Goal: Task Accomplishment & Management: Manage account settings

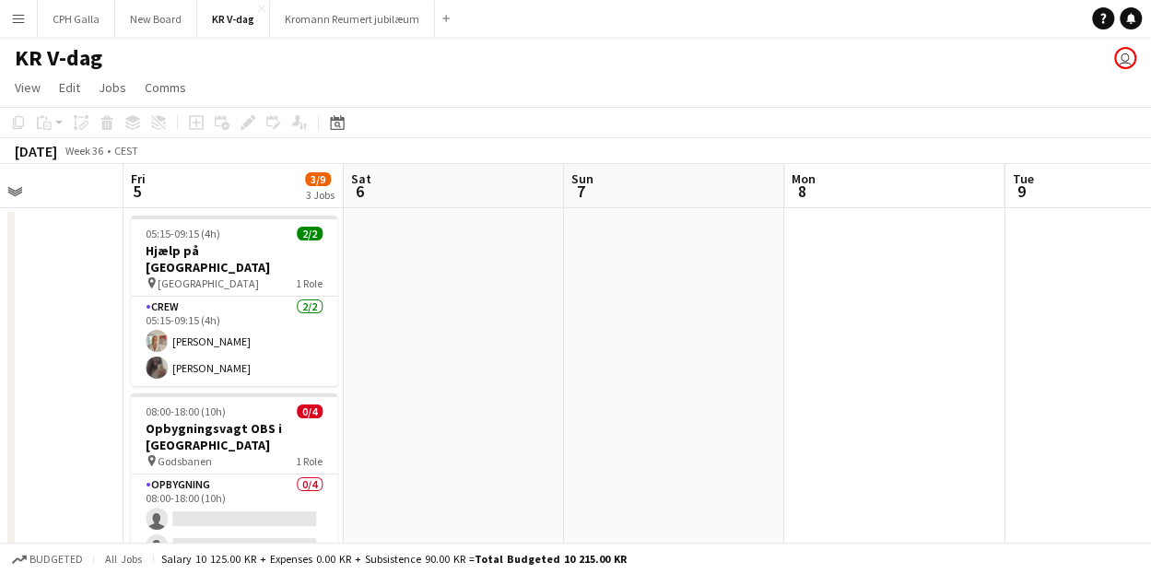
click at [21, 27] on button "Menu" at bounding box center [18, 18] width 37 height 37
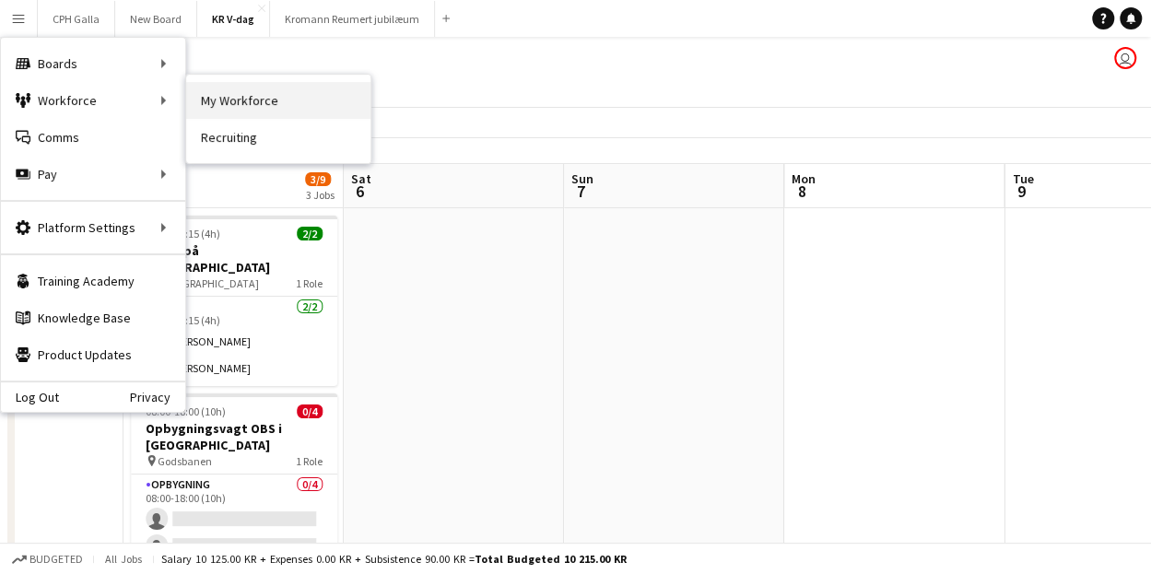
click at [238, 100] on link "My Workforce" at bounding box center [278, 100] width 184 height 37
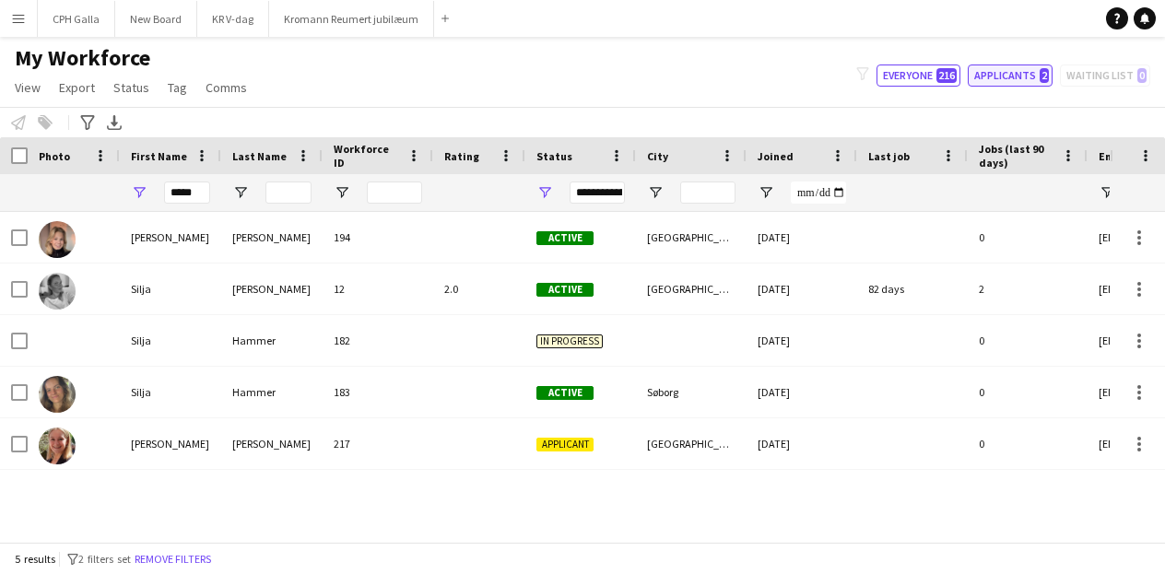
click at [997, 76] on button "Applicants 2" at bounding box center [1010, 76] width 85 height 22
type input "**********"
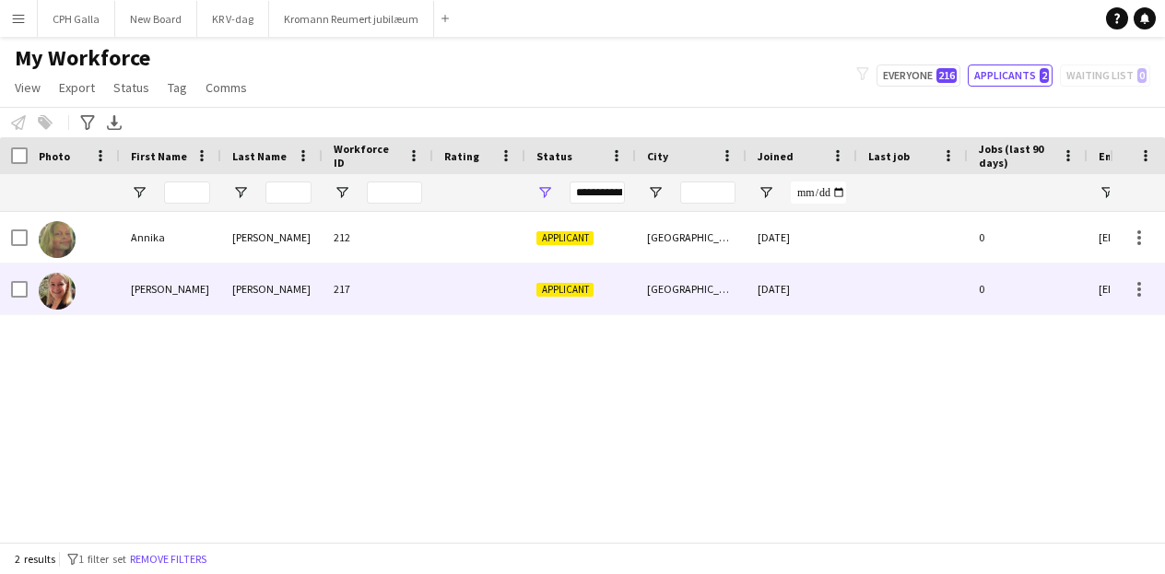
click at [13, 300] on div at bounding box center [19, 290] width 17 height 52
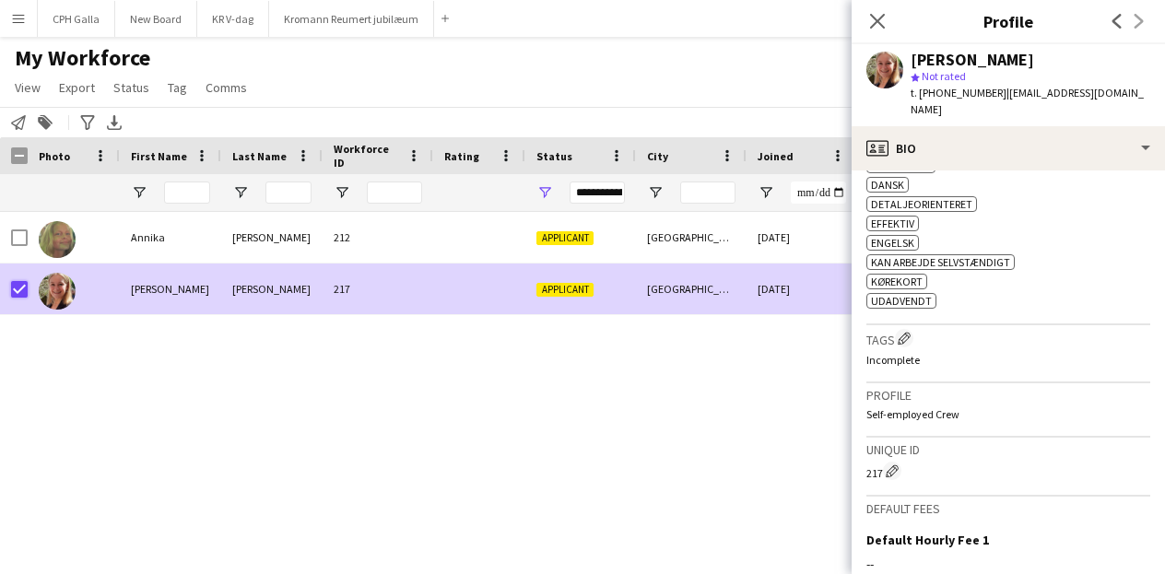
scroll to position [903, 0]
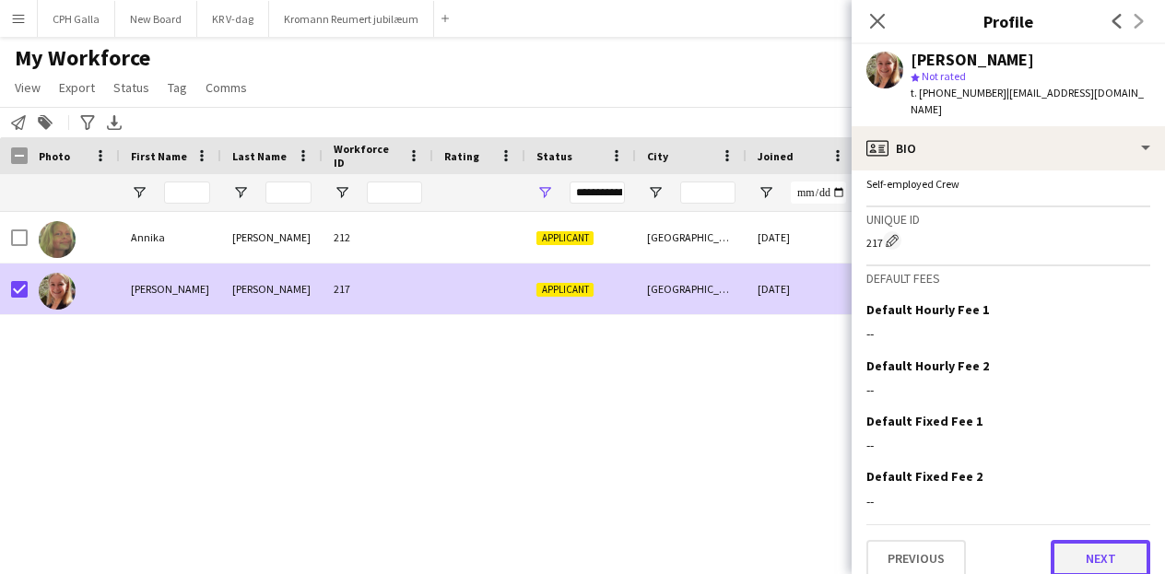
click at [1051, 540] on button "Next" at bounding box center [1101, 558] width 100 height 37
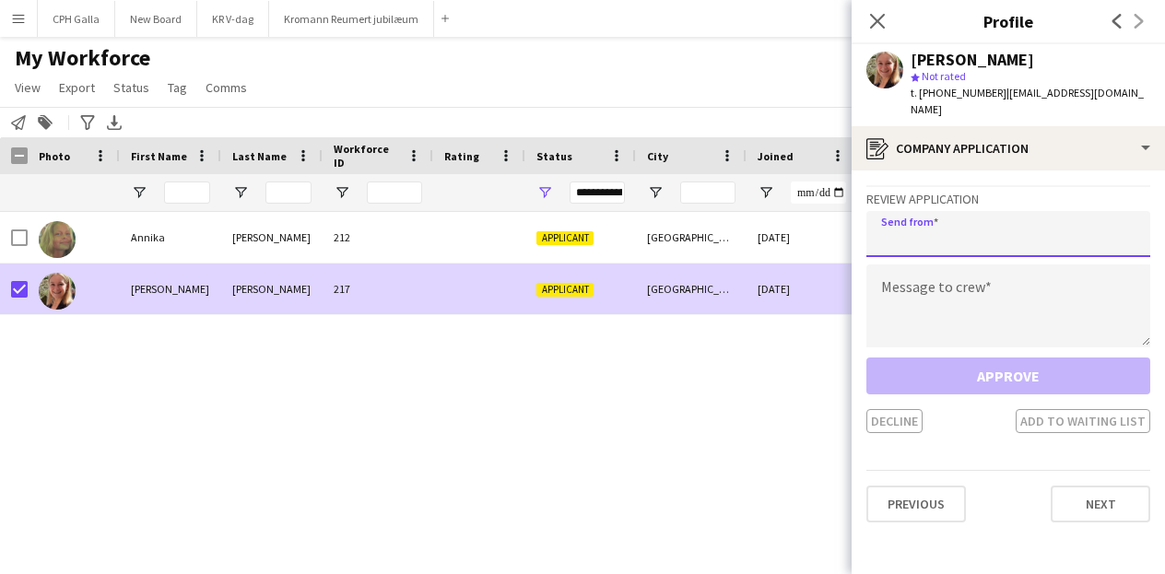
click at [917, 228] on input "email" at bounding box center [1008, 234] width 284 height 46
type input "**********"
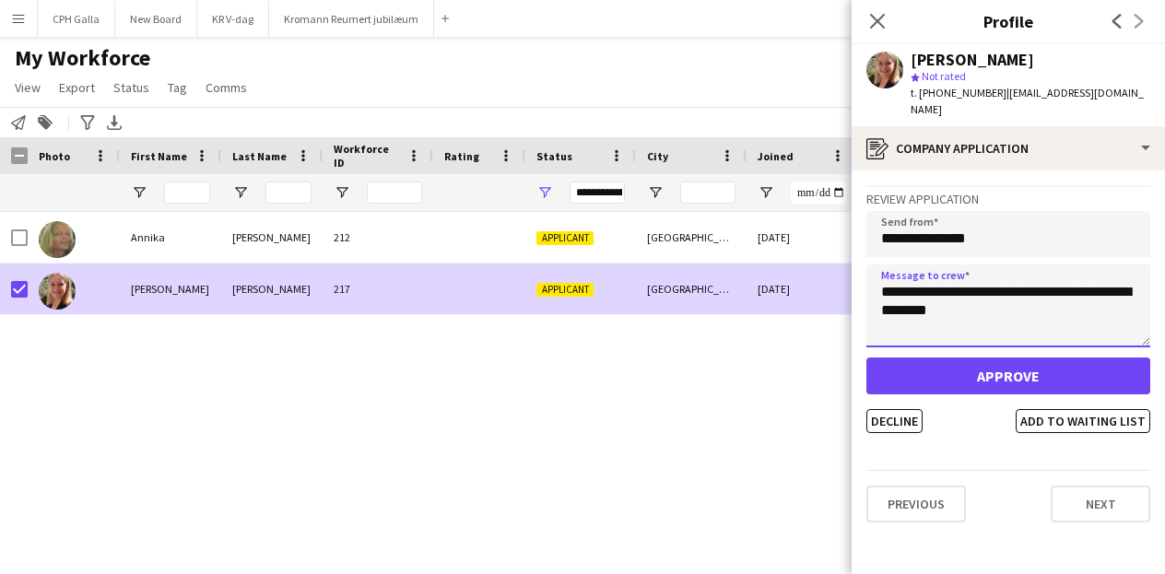
type textarea "**********"
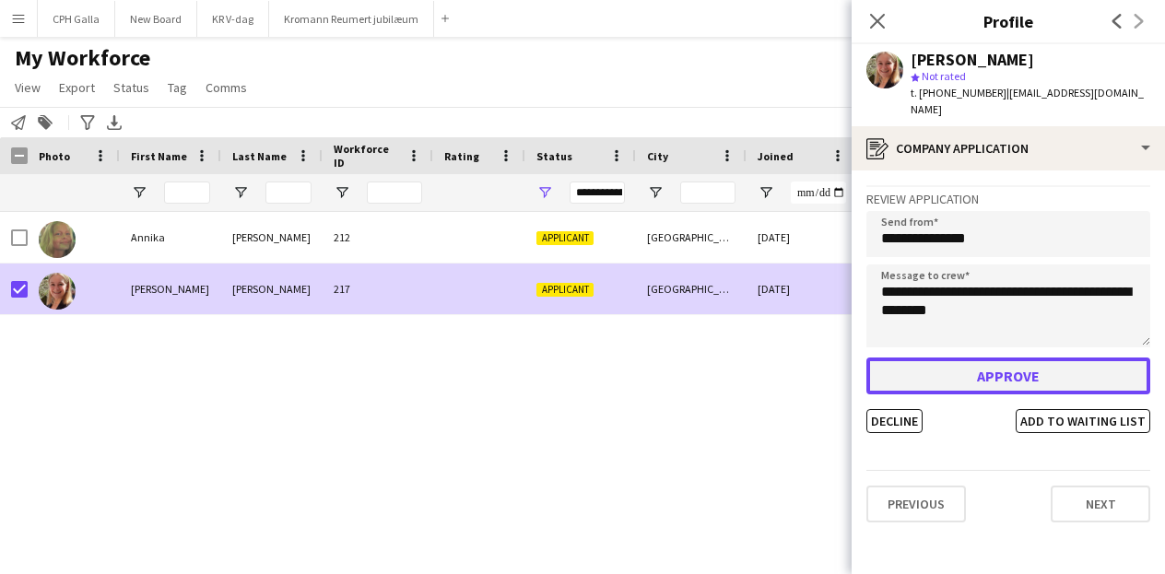
click at [983, 358] on button "Approve" at bounding box center [1008, 376] width 284 height 37
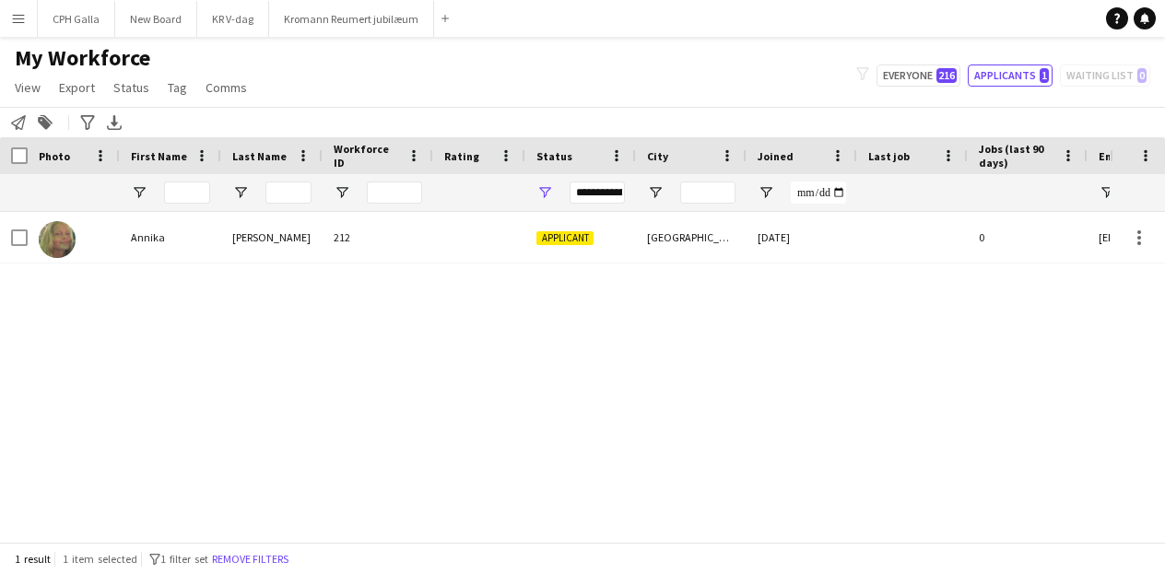
click at [664, 516] on div "[PERSON_NAME] 212 Applicant [GEOGRAPHIC_DATA] [DATE] 0 [EMAIL_ADDRESS][DOMAIN_N…" at bounding box center [555, 370] width 1110 height 316
click at [919, 66] on button "Everyone 216" at bounding box center [918, 76] width 84 height 22
type input "**********"
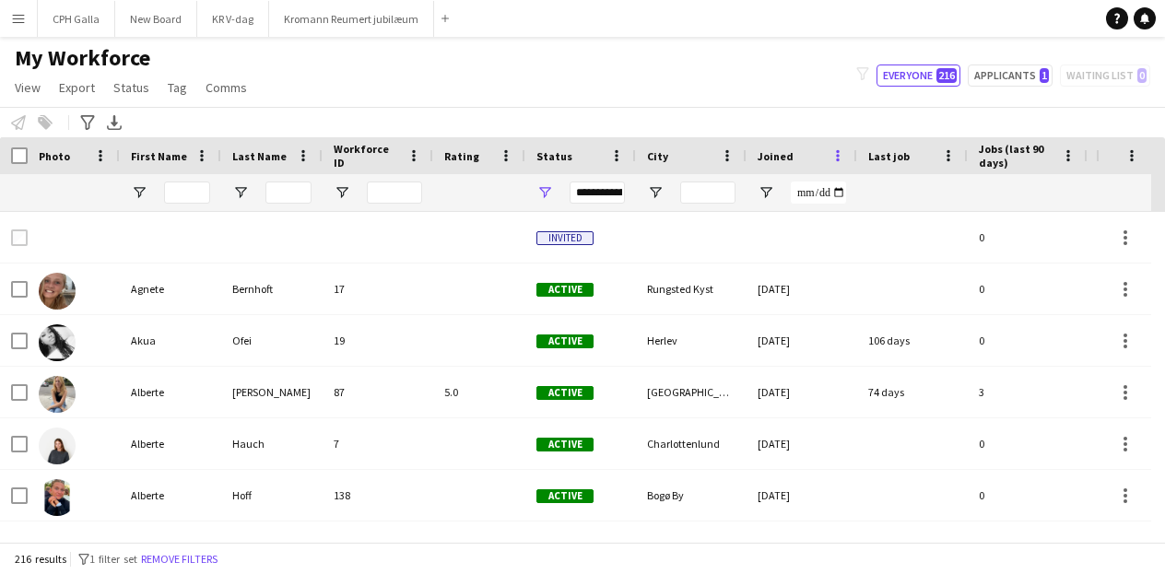
click at [836, 159] on span at bounding box center [837, 155] width 17 height 17
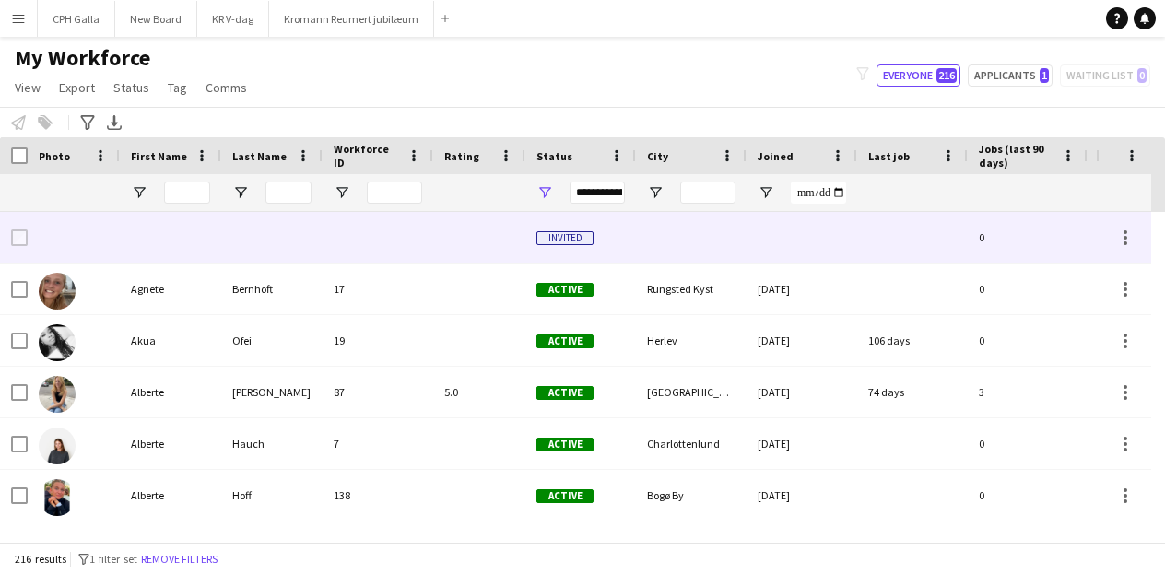
click at [782, 221] on div at bounding box center [802, 237] width 111 height 51
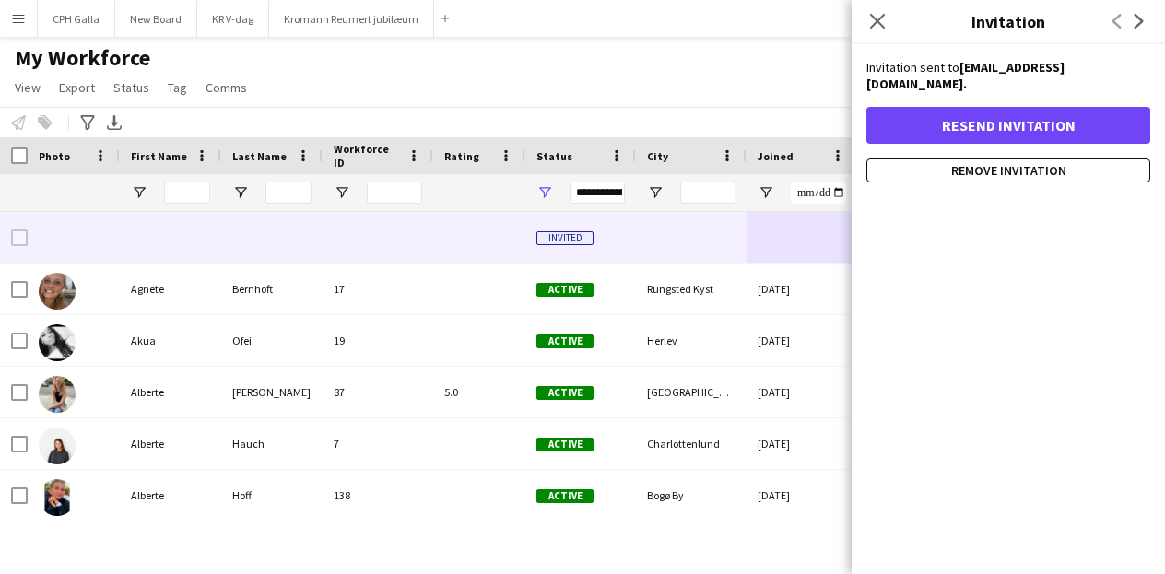
click at [770, 159] on span "Joined" at bounding box center [776, 156] width 36 height 14
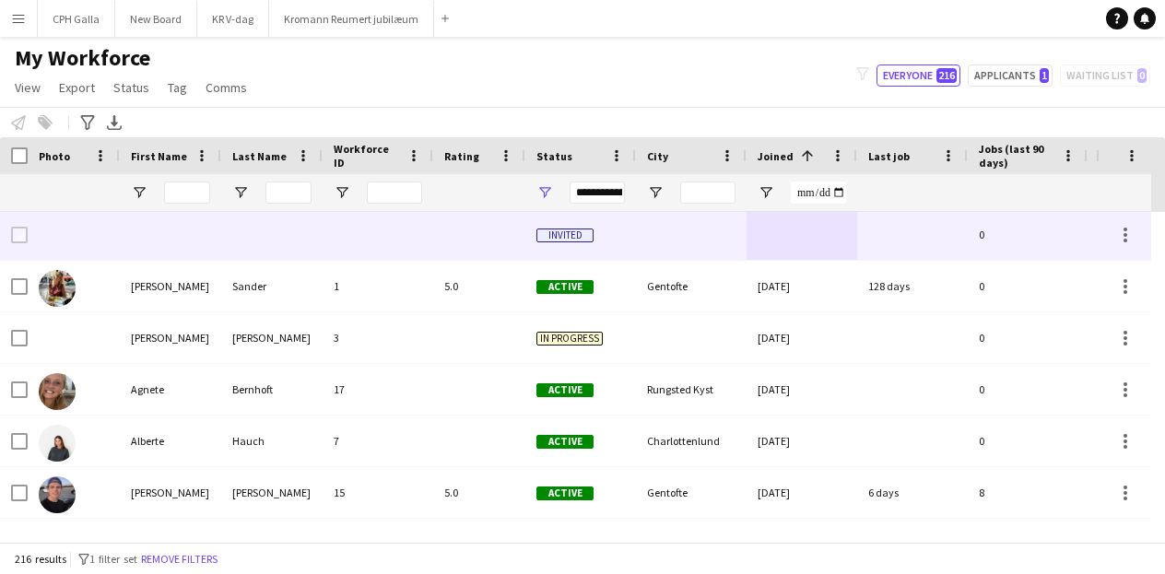
scroll to position [0, 0]
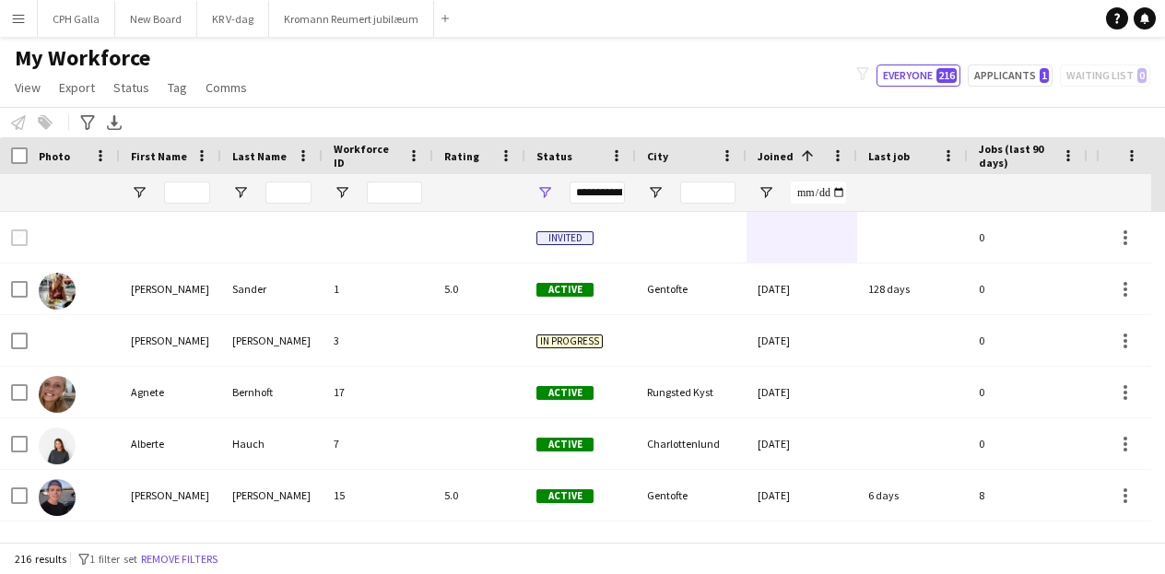
click at [774, 151] on span "Joined" at bounding box center [776, 156] width 36 height 14
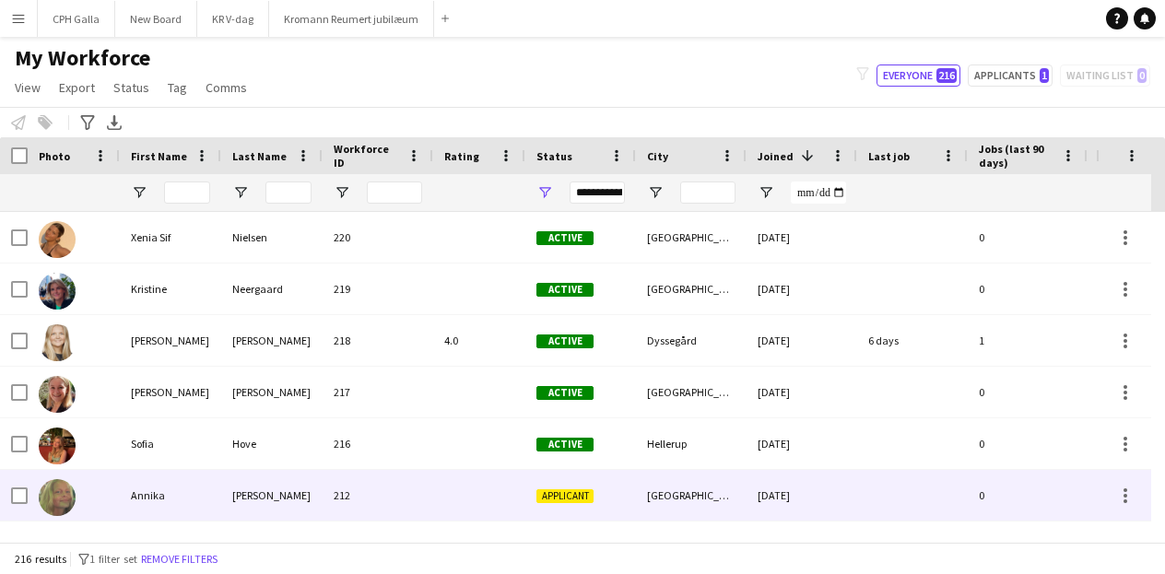
click at [632, 519] on div "Applicant" at bounding box center [580, 495] width 111 height 51
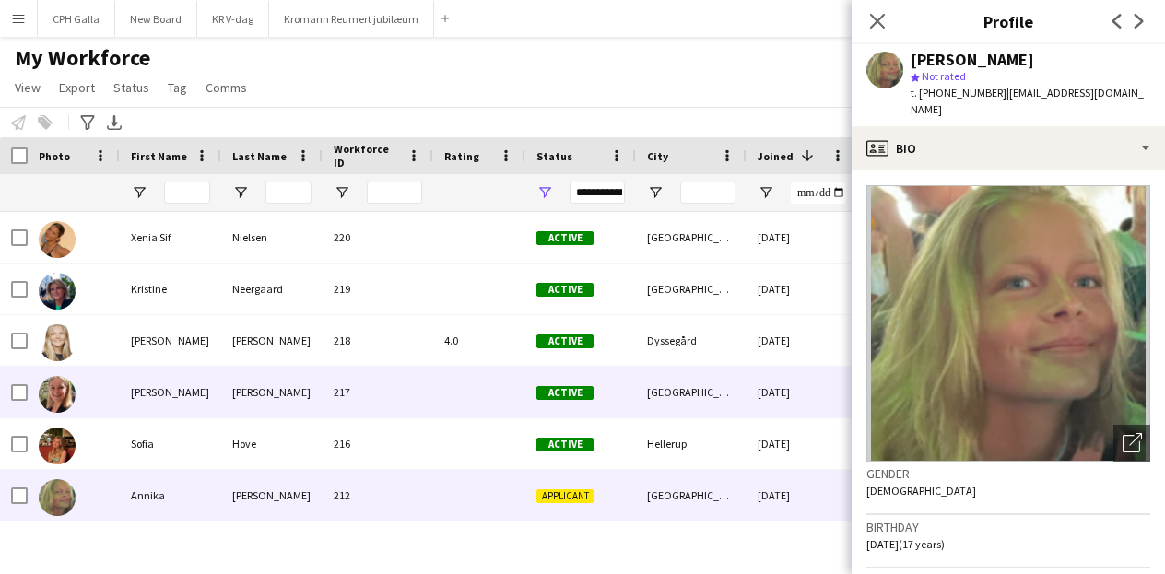
click at [380, 383] on div "217" at bounding box center [378, 392] width 111 height 51
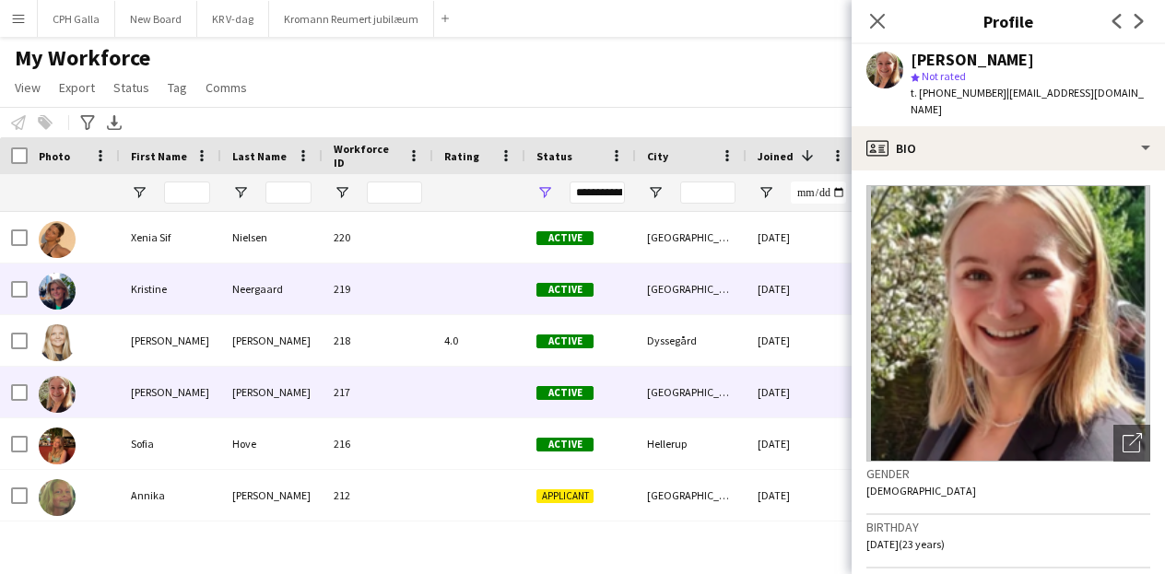
click at [394, 288] on div "219" at bounding box center [378, 289] width 111 height 51
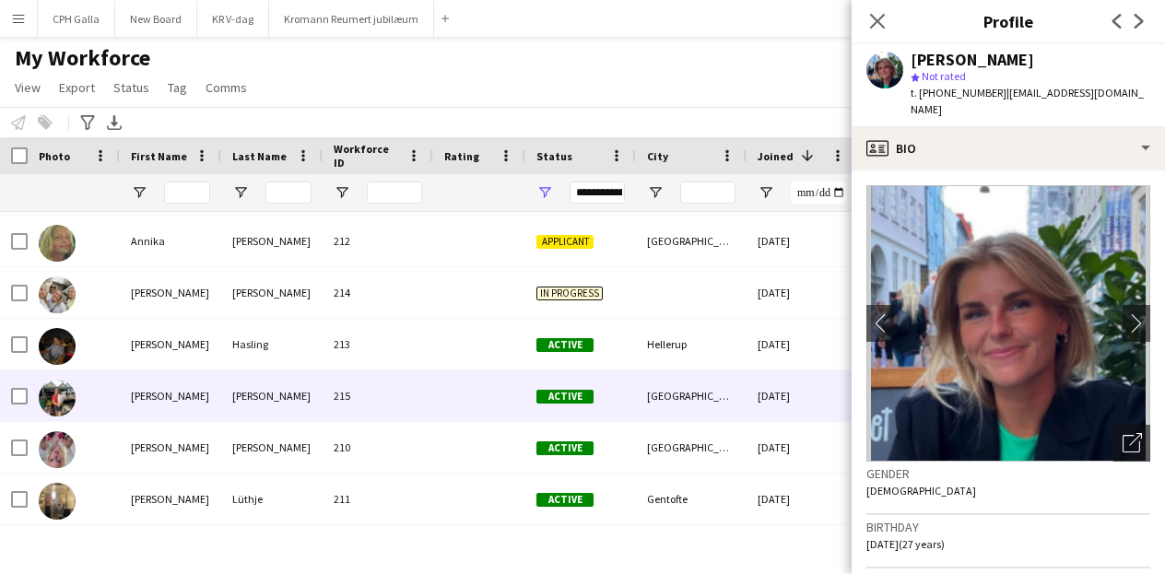
scroll to position [255, 0]
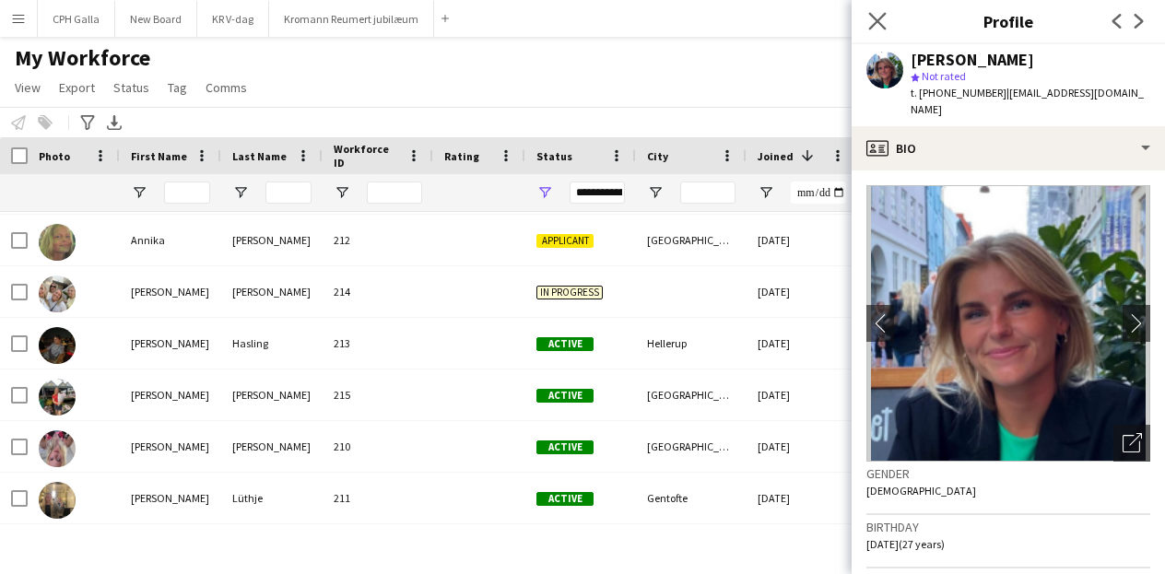
click at [887, 20] on app-icon "Close pop-in" at bounding box center [877, 21] width 27 height 27
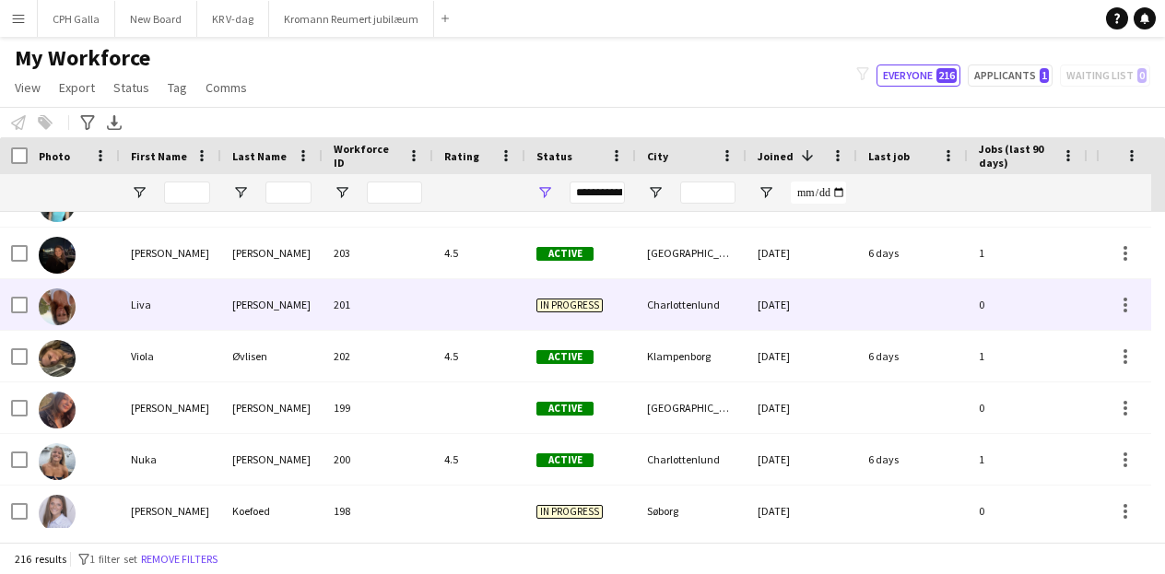
scroll to position [0, 0]
